Goal: Navigation & Orientation: Find specific page/section

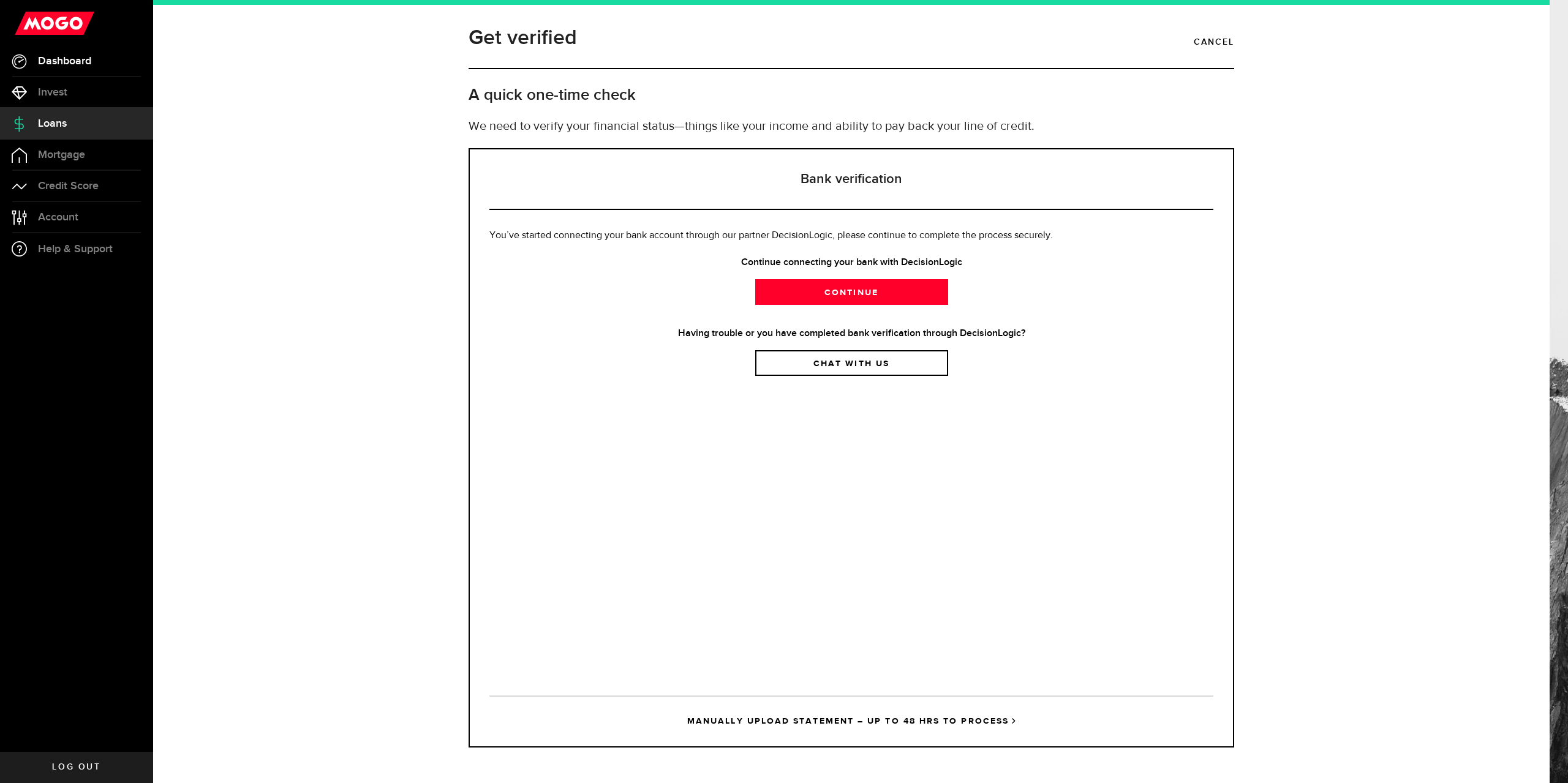
click at [59, 58] on span "Dashboard" at bounding box center [64, 61] width 53 height 11
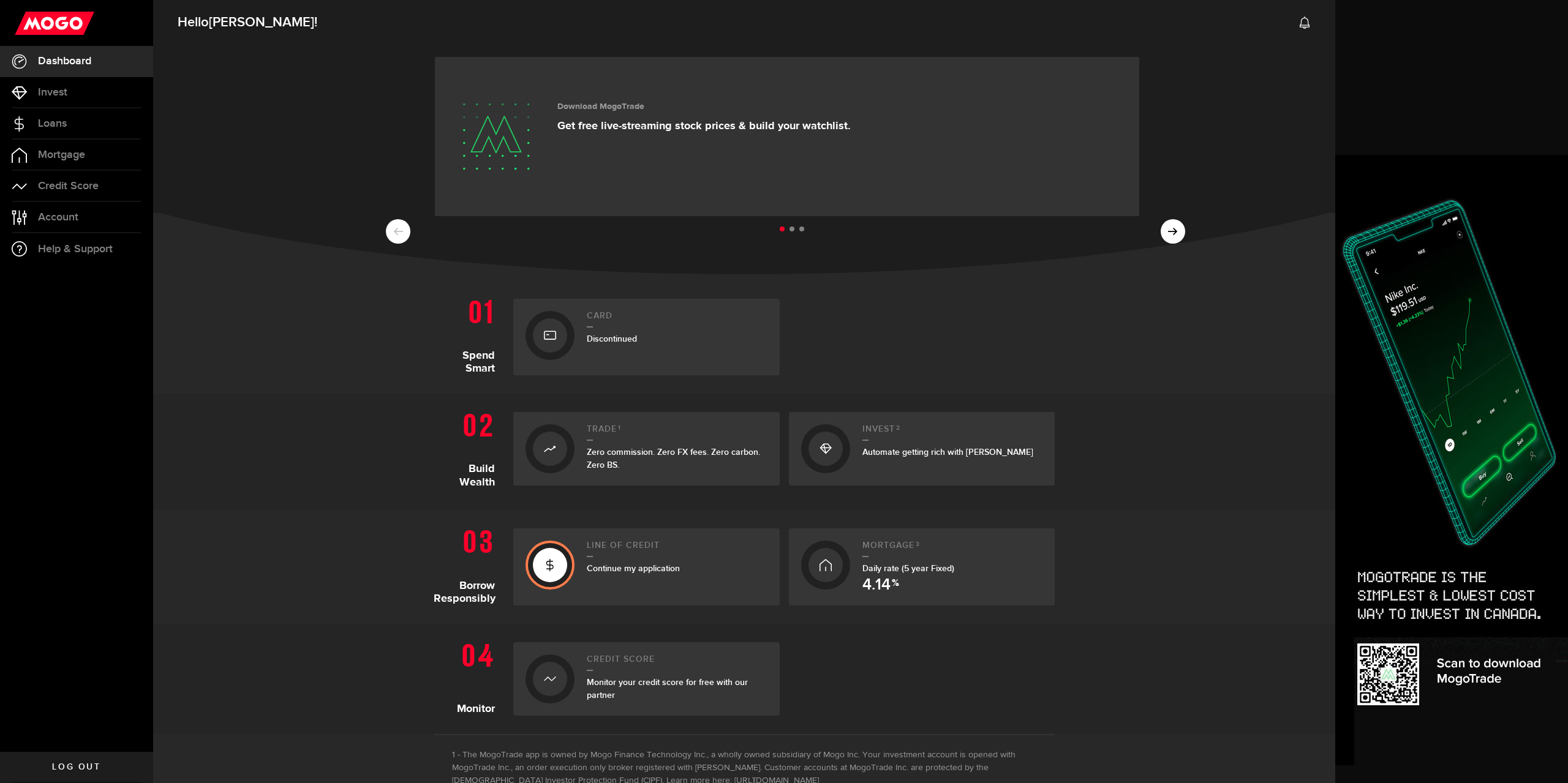
click at [1250, 770] on section "Hello [PERSON_NAME] ! Download MogoTrade Get free live-streaming stock prices &…" at bounding box center [744, 439] width 1182 height 886
click at [68, 242] on link "Help & Support" at bounding box center [77, 248] width 153 height 31
click at [47, 214] on span "Account" at bounding box center [58, 217] width 41 height 11
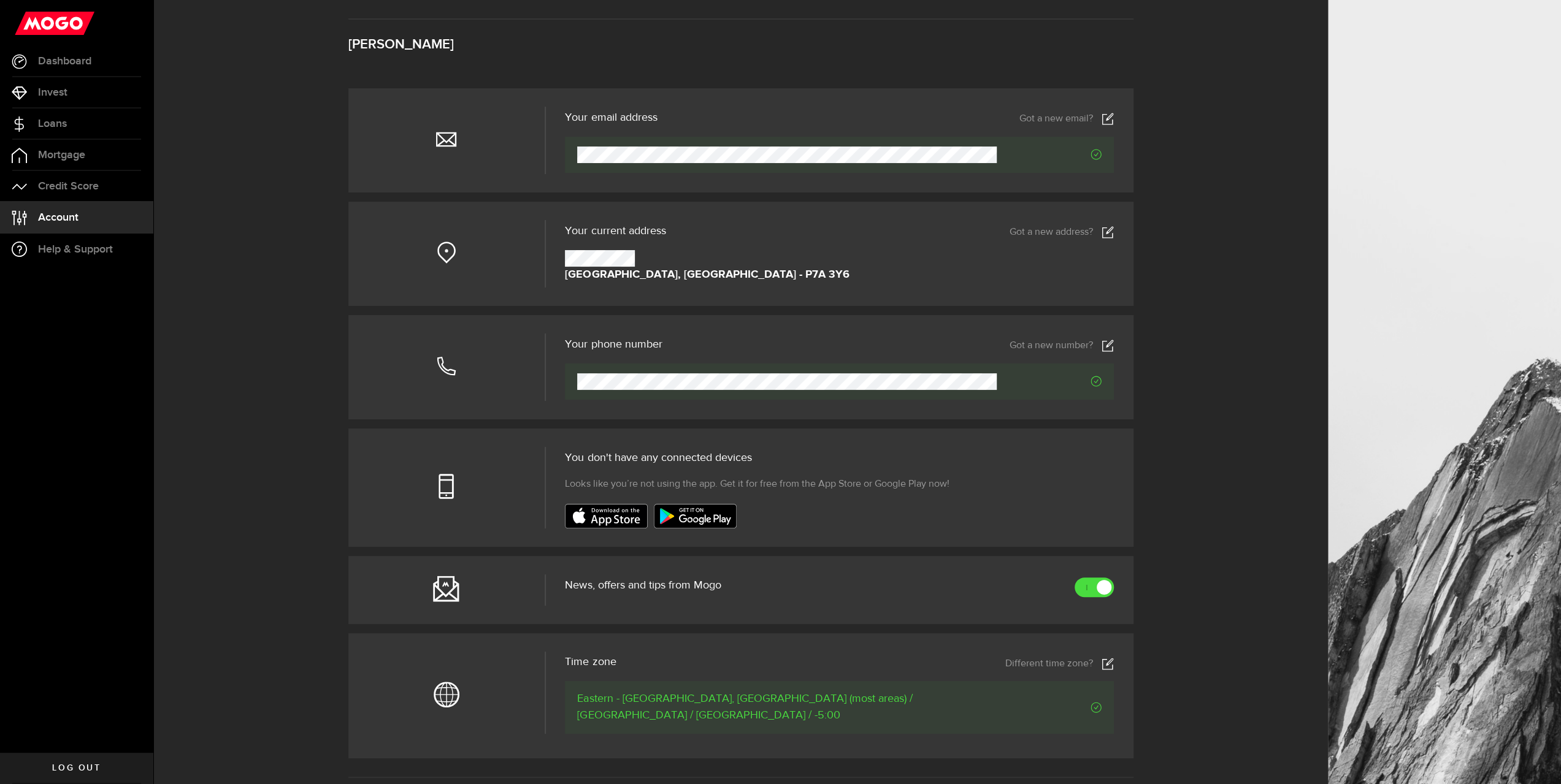
scroll to position [61, 0]
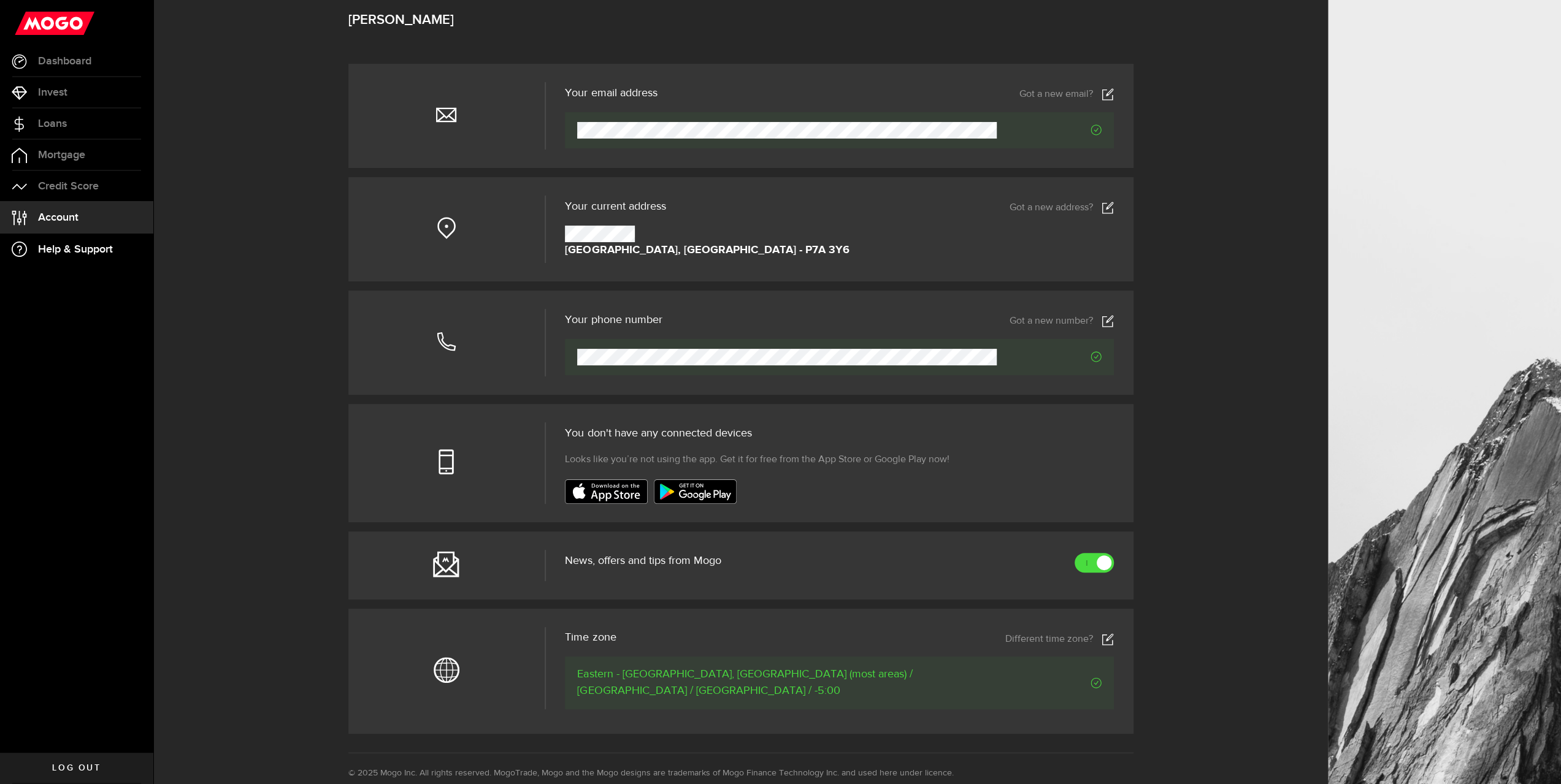
click at [58, 251] on span "Help & Support" at bounding box center [75, 250] width 75 height 11
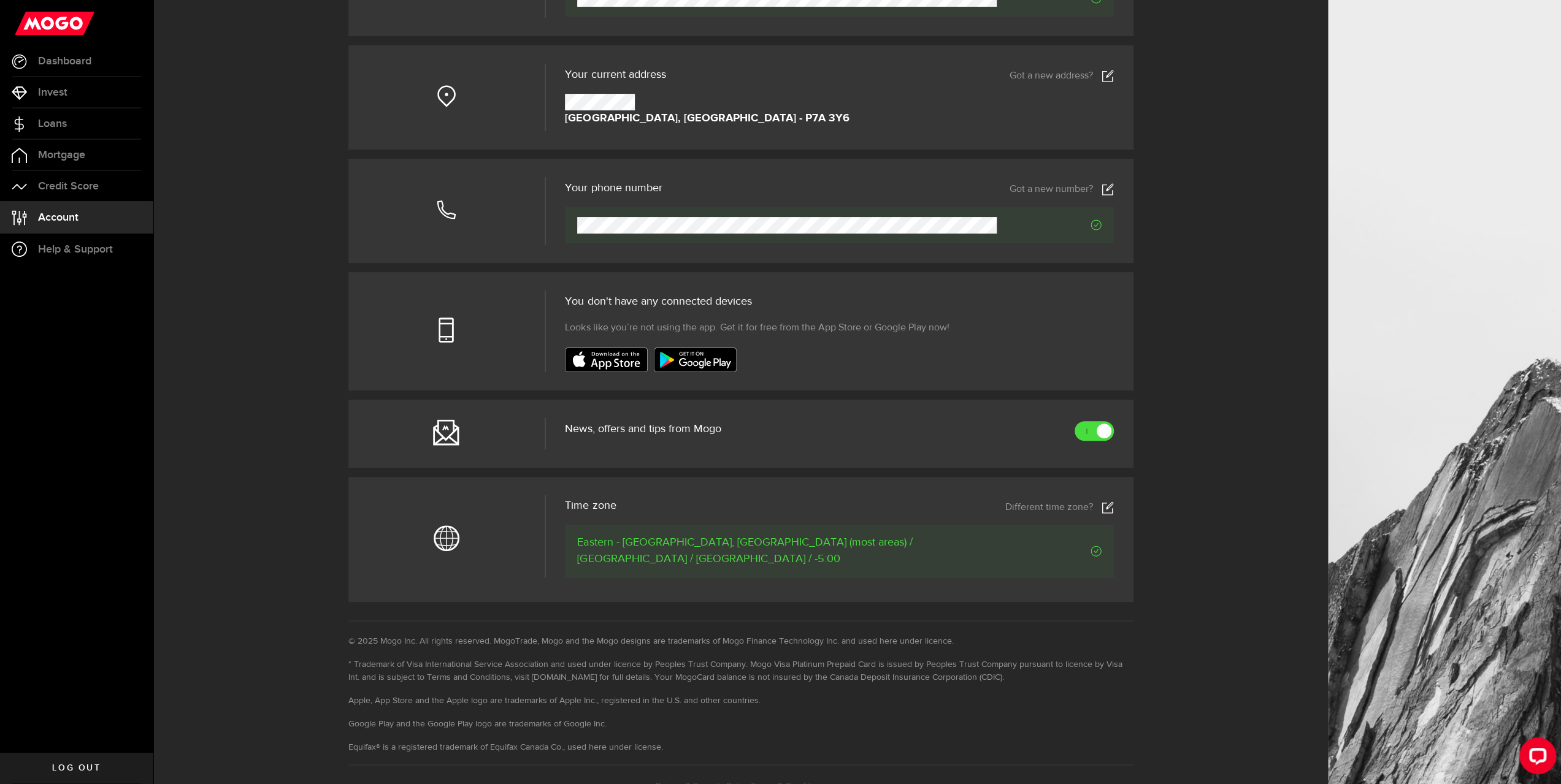
scroll to position [209, 0]
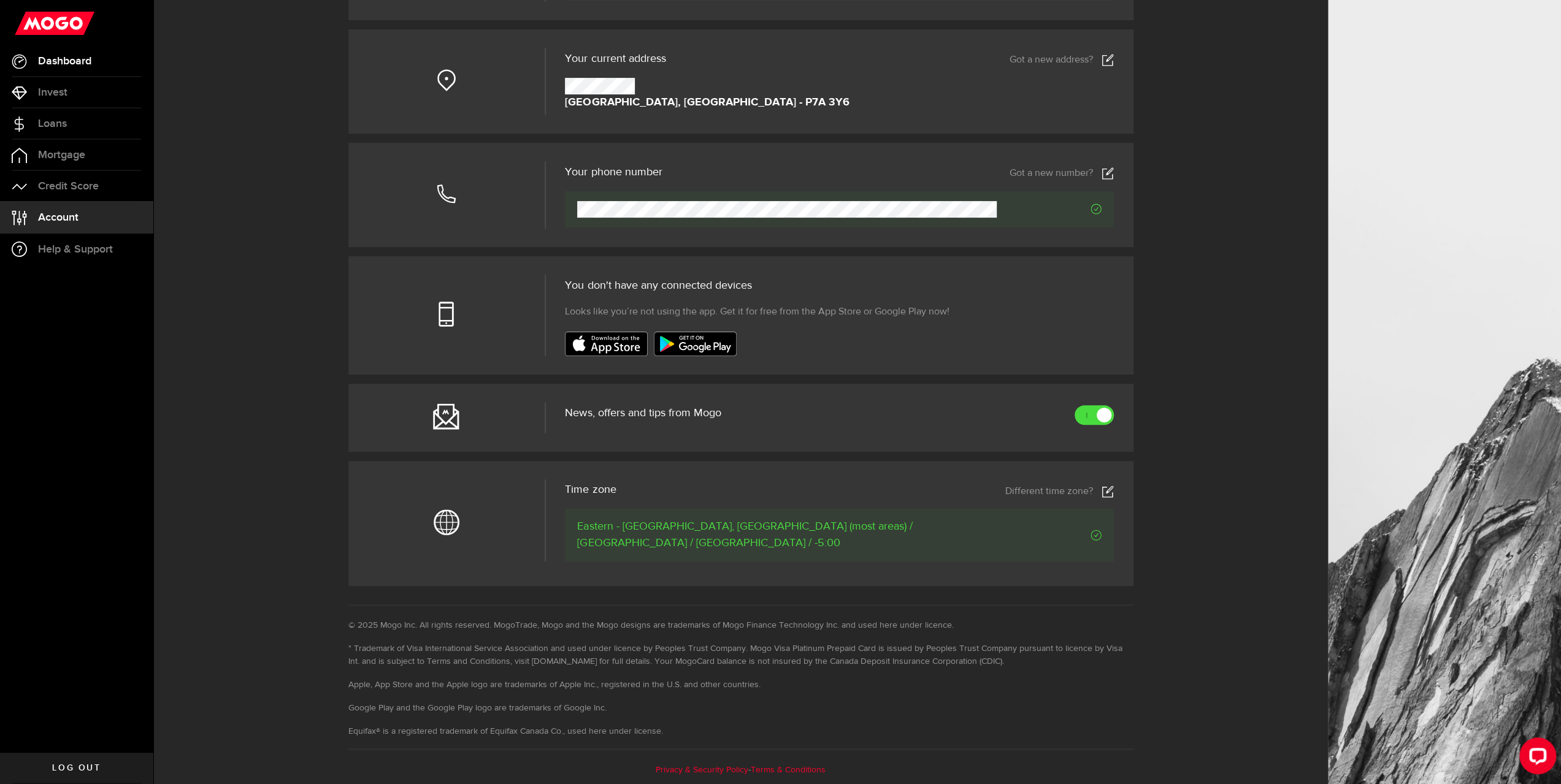
click at [81, 61] on span "Dashboard" at bounding box center [64, 61] width 53 height 11
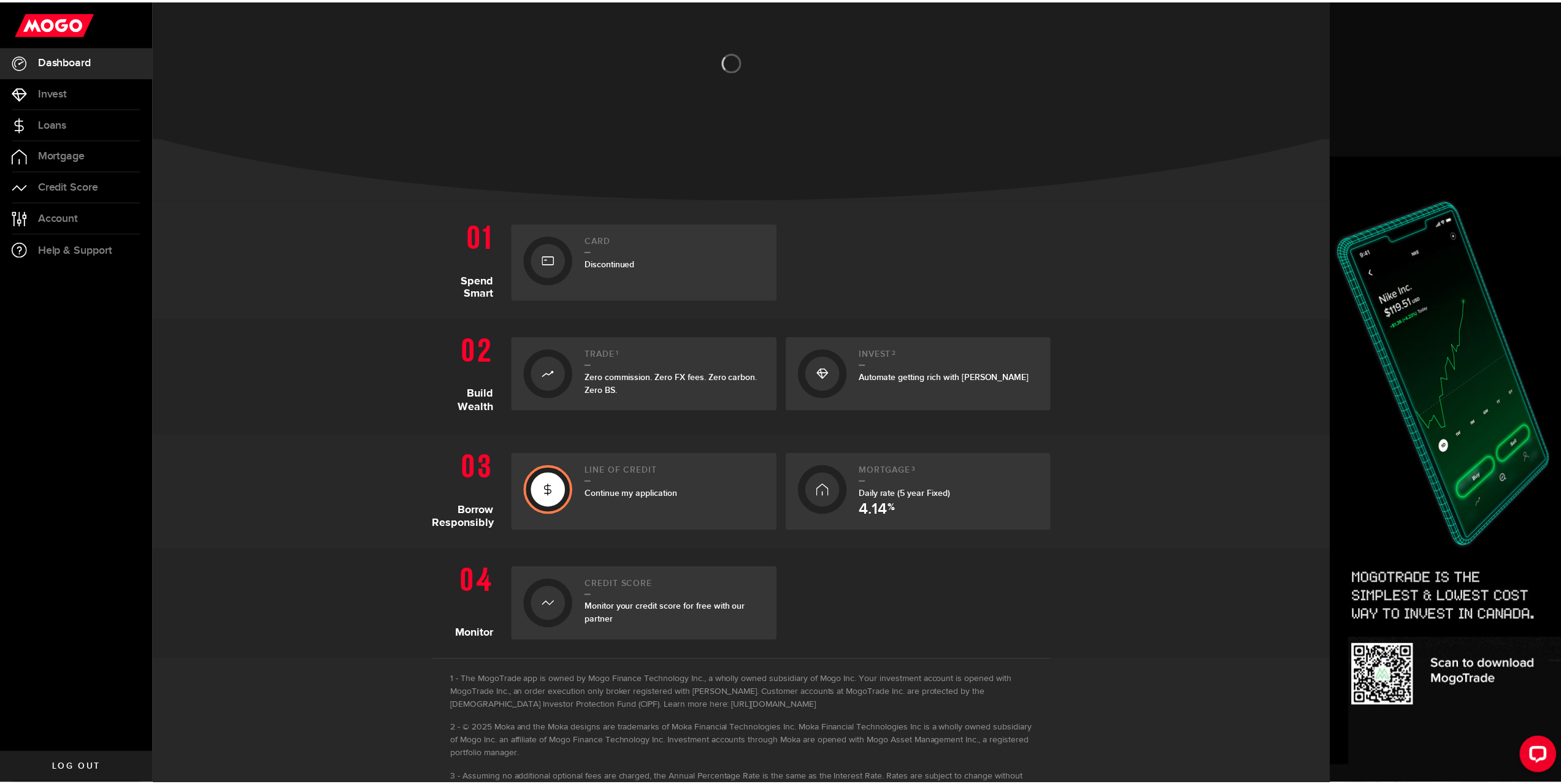
scroll to position [56, 0]
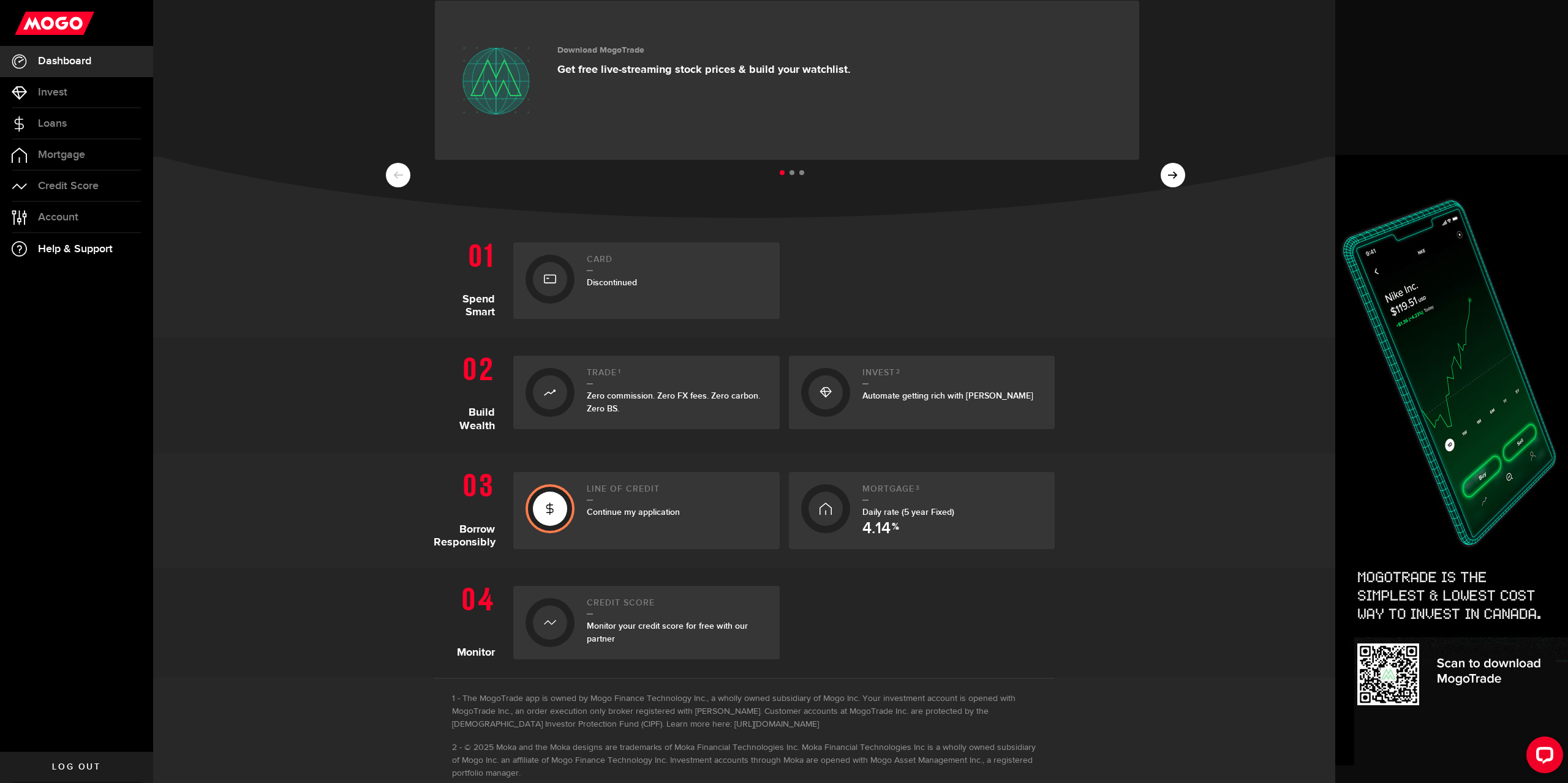
click at [18, 251] on icon at bounding box center [19, 249] width 15 height 15
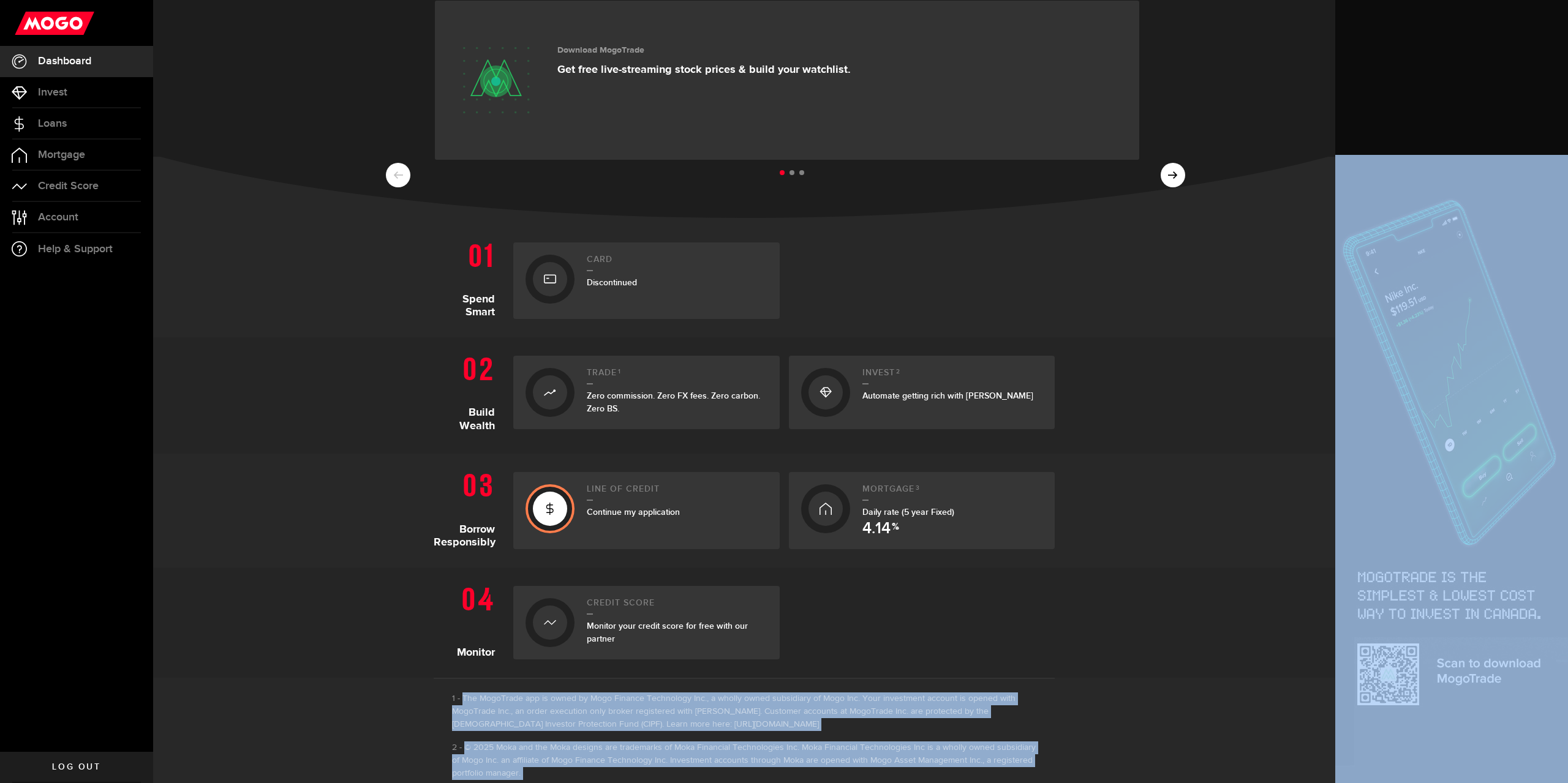
click at [1567, 782] on html ".ahcls-1,.ahcls-11,.ahcls-3,.ahcls-4{fill:#fff}.ahcls-1{fill-opacity:0}.ahcls-2…" at bounding box center [784, 391] width 1568 height 783
drag, startPoint x: 898, startPoint y: 84, endPoint x: 714, endPoint y: 234, distance: 237.4
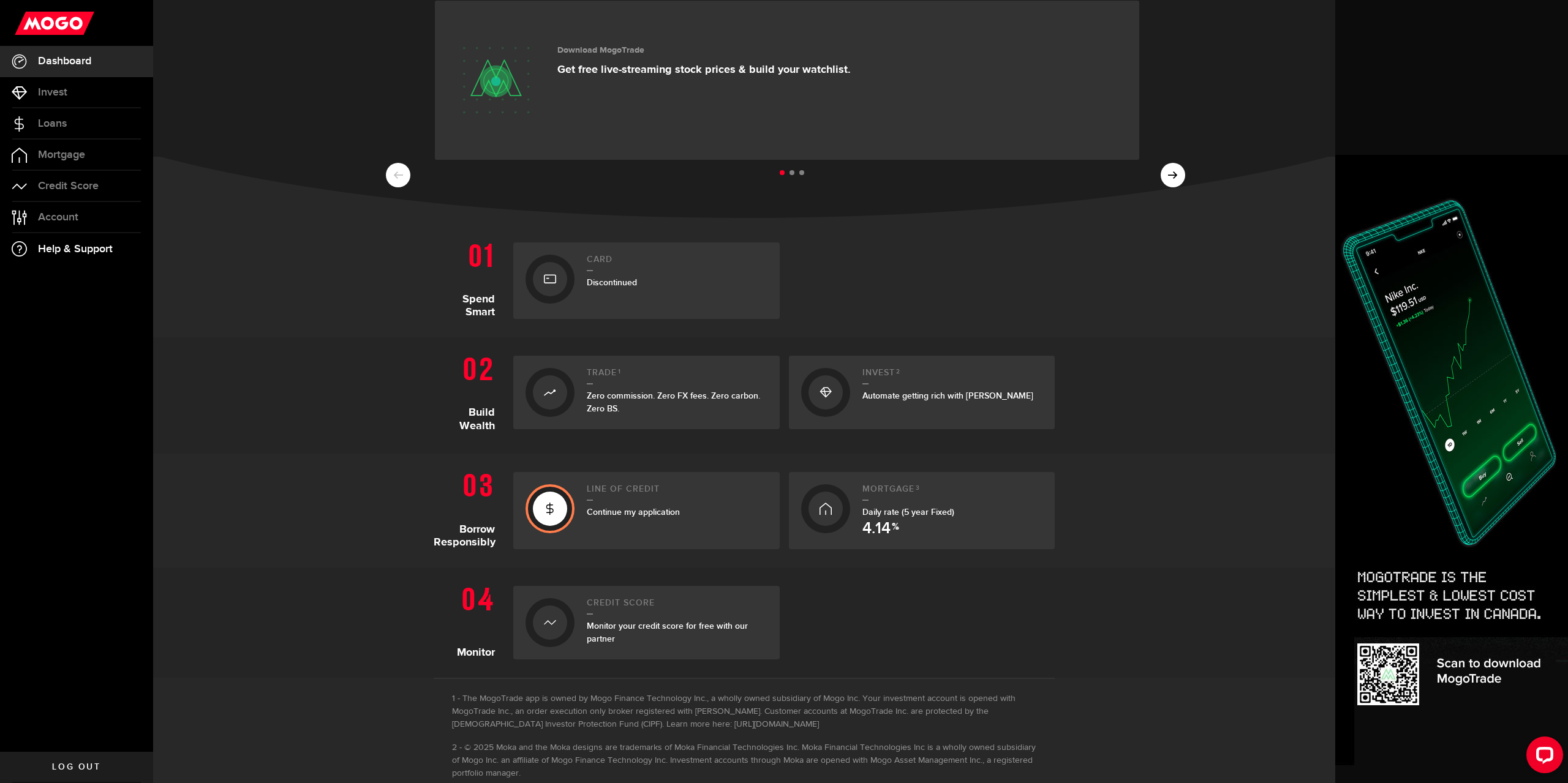
drag, startPoint x: 714, startPoint y: 234, endPoint x: 55, endPoint y: 253, distance: 659.3
click at [55, 253] on span "Help & Support" at bounding box center [74, 249] width 74 height 11
click at [41, 212] on span "Account" at bounding box center [58, 217] width 41 height 11
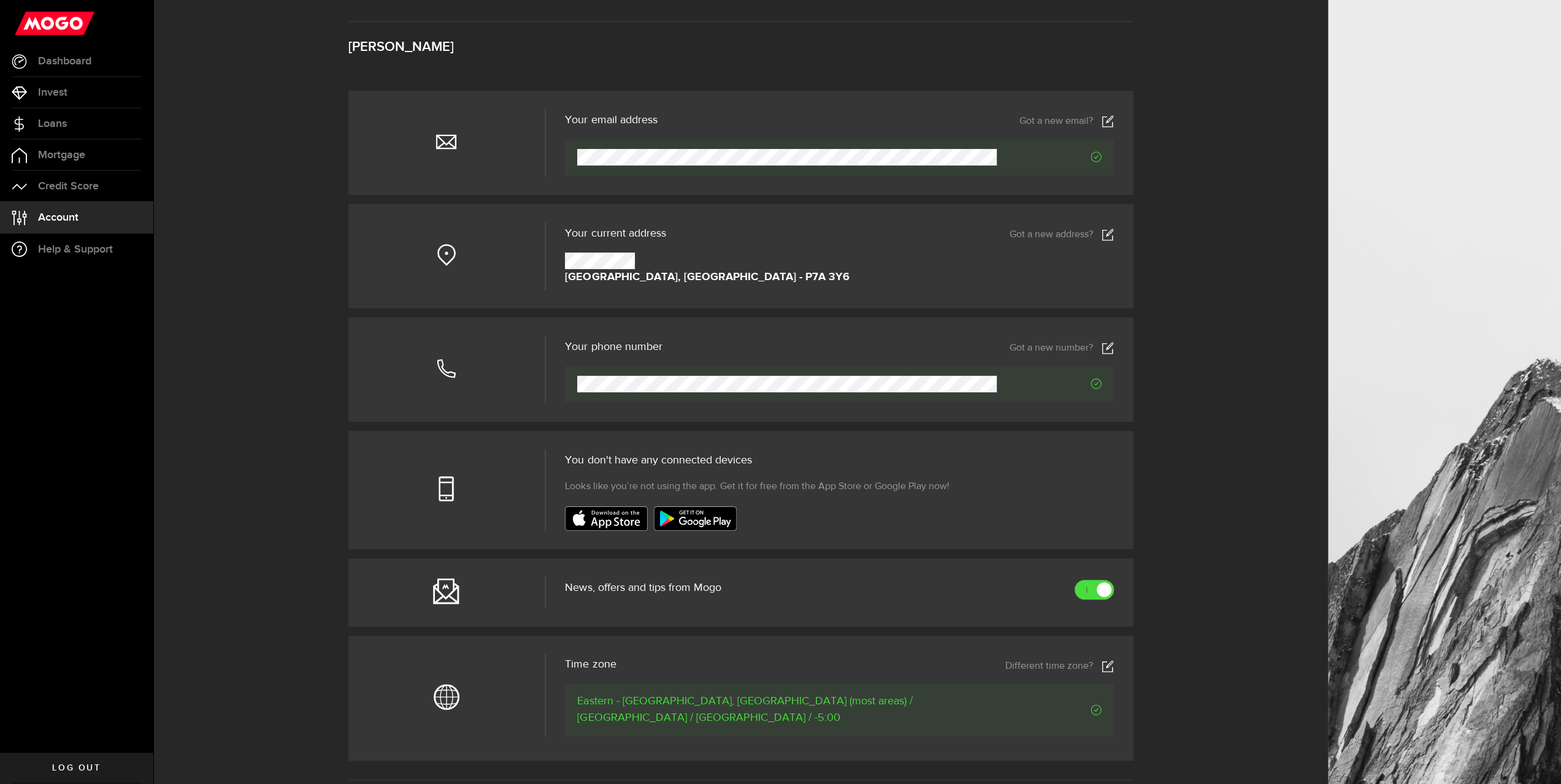
scroll to position [61, 0]
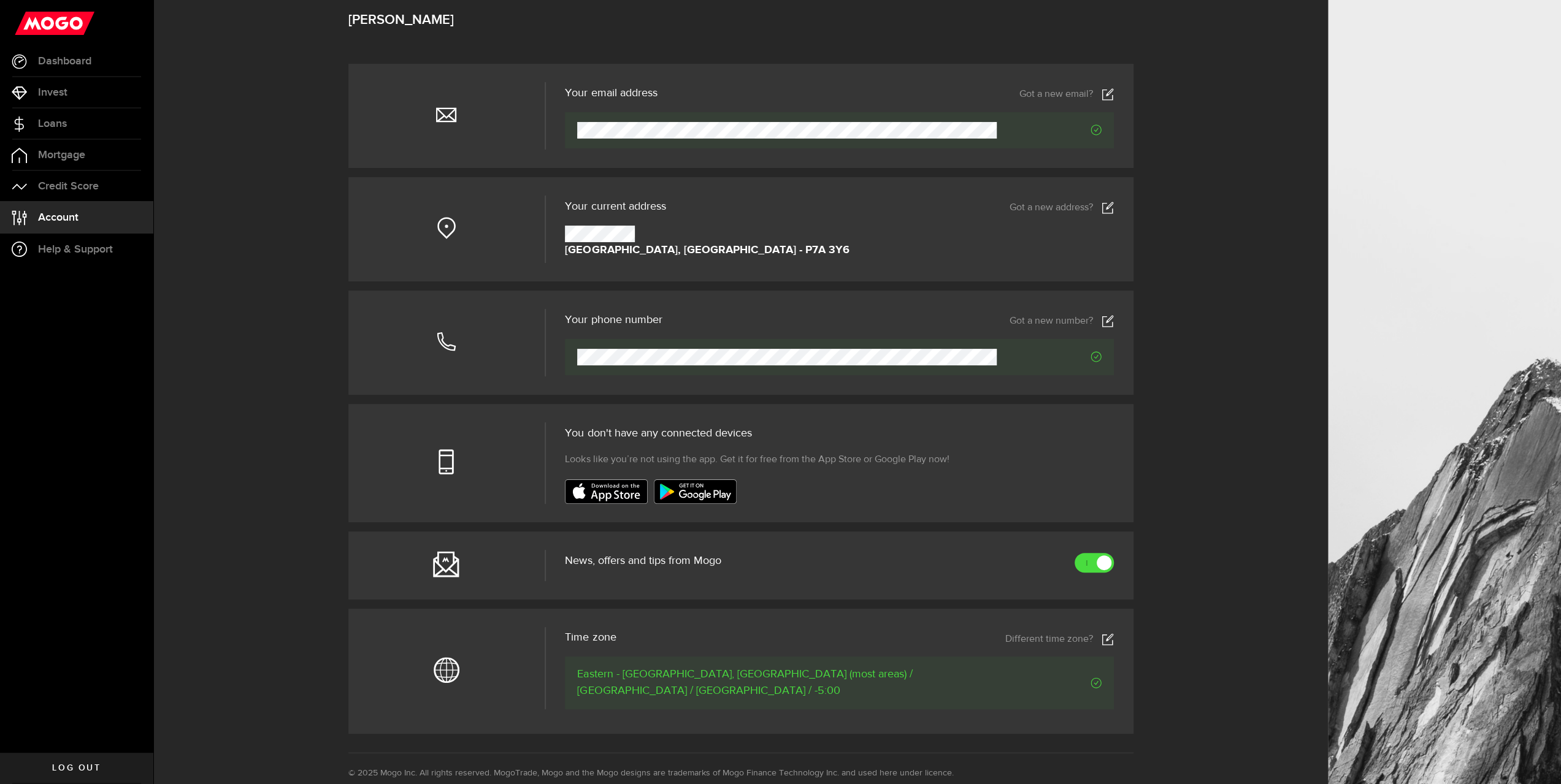
click at [455, 119] on icon at bounding box center [446, 115] width 22 height 22
click at [470, 233] on div at bounding box center [446, 230] width 196 height 68
click at [455, 318] on div at bounding box center [446, 342] width 196 height 68
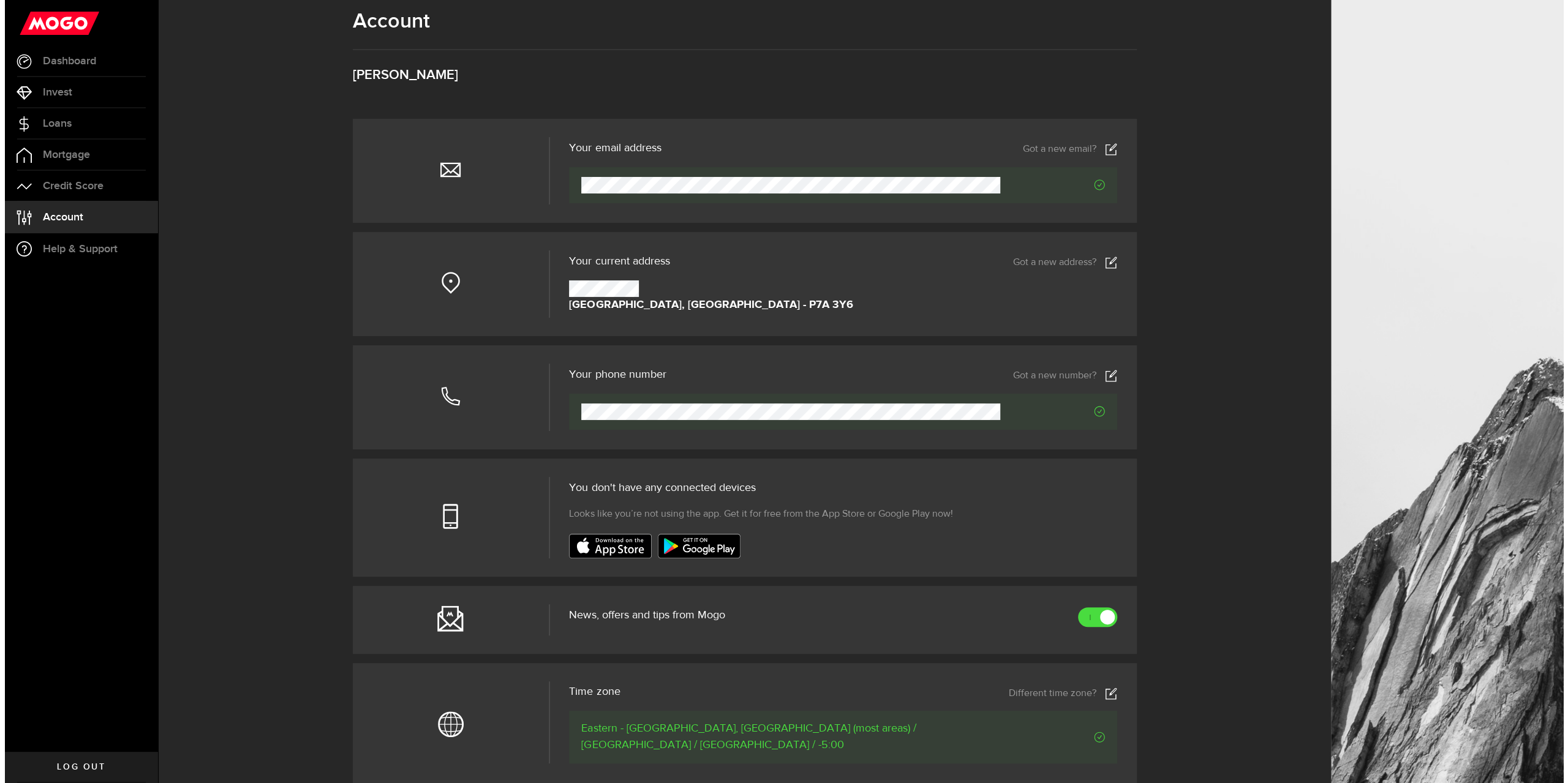
scroll to position [0, 0]
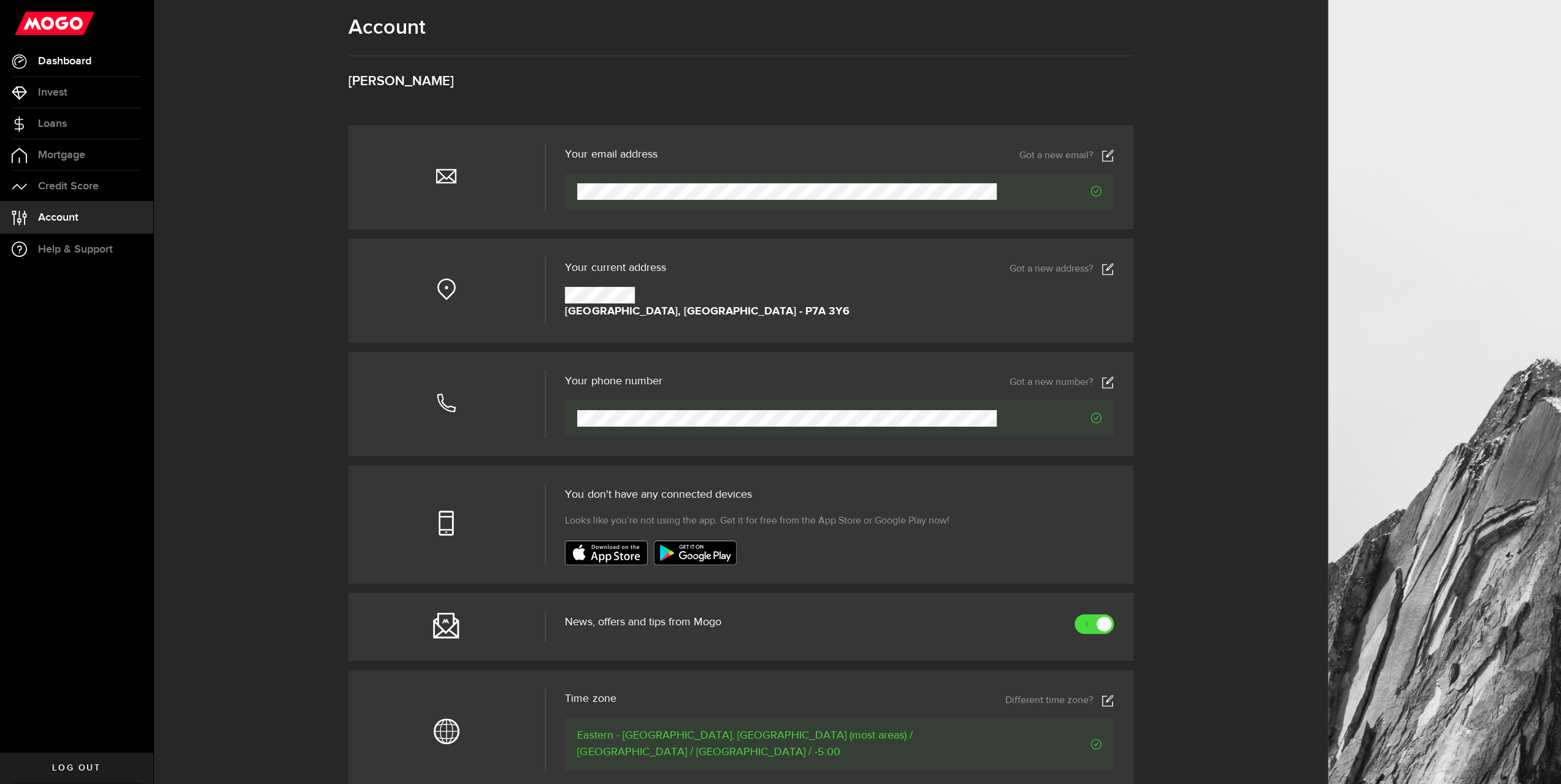
click at [59, 56] on span "Dashboard" at bounding box center [64, 61] width 53 height 11
